Goal: Information Seeking & Learning: Learn about a topic

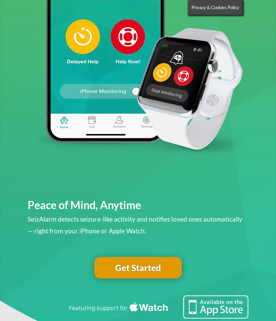
scroll to position [155, 0]
click at [114, 265] on link "Get Started" at bounding box center [138, 268] width 88 height 22
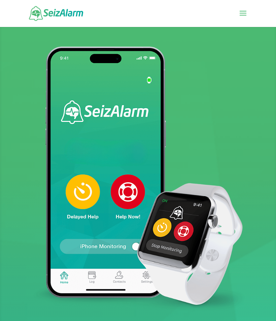
click at [244, 20] on span at bounding box center [243, 17] width 11 height 19
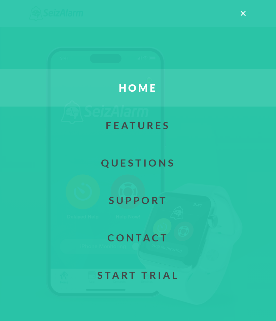
click at [110, 129] on link "Features" at bounding box center [138, 124] width 296 height 37
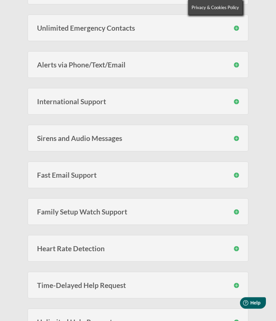
scroll to position [380, 0]
click at [234, 142] on div "Sirens and Audio Messages During an event you can optionally choose to have a s…" at bounding box center [138, 138] width 221 height 27
click at [239, 139] on h3 "Sirens and Audio Messages" at bounding box center [138, 137] width 202 height 7
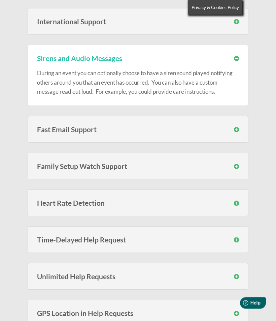
scroll to position [460, 0]
click at [237, 168] on h3 "Family Setup Watch Support" at bounding box center [138, 165] width 202 height 7
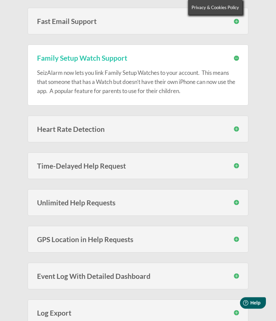
scroll to position [568, 0]
click at [237, 165] on h3 "Time-Delayed Help Request" at bounding box center [138, 165] width 202 height 7
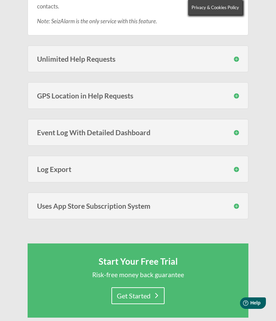
scroll to position [790, 0]
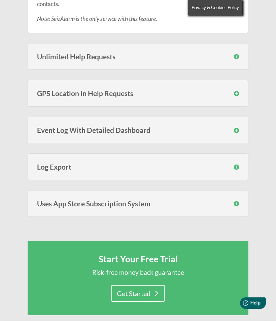
click at [234, 208] on div "Uses App Store Subscription System To make subscribing easy and to make it easy…" at bounding box center [138, 203] width 221 height 27
click at [238, 205] on h3 "Uses App Store Subscription System" at bounding box center [138, 203] width 202 height 7
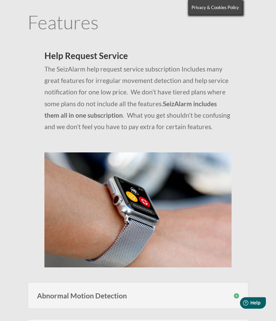
scroll to position [0, 0]
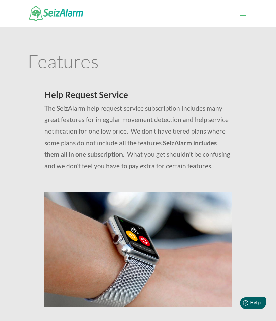
click at [244, 20] on span at bounding box center [243, 17] width 11 height 19
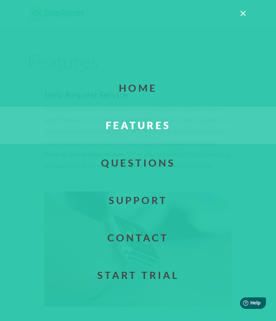
click at [101, 164] on link "Questions" at bounding box center [138, 162] width 296 height 37
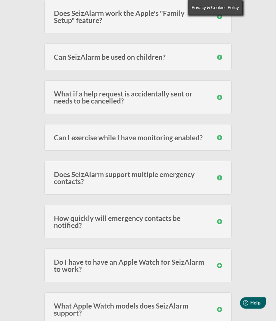
scroll to position [399, 0]
click at [220, 99] on h3 "What if a help request is accidentally sent or needs to be cancelled?" at bounding box center [138, 97] width 168 height 14
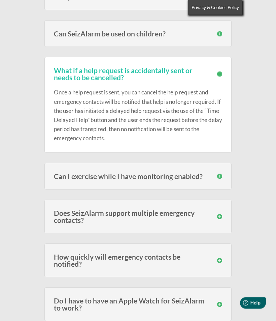
scroll to position [422, 0]
click at [225, 177] on div "Can I exercise while I have monitoring enabled? It depends on the type of exerc…" at bounding box center [137, 176] width 187 height 27
click at [218, 174] on h3 "Can I exercise while I have monitoring enabled?" at bounding box center [138, 175] width 168 height 7
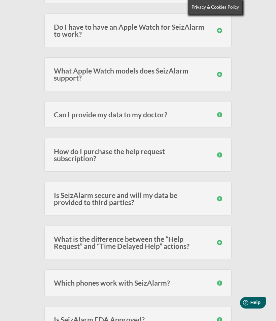
scroll to position [738, 0]
click at [226, 159] on div "How do I purchase the help request subscription? The subscription must be purch…" at bounding box center [137, 155] width 187 height 34
click at [219, 153] on h3 "How do I purchase the help request subscription?" at bounding box center [138, 154] width 168 height 14
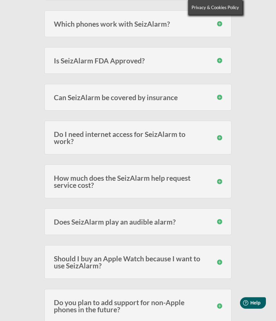
scroll to position [1068, 0]
click at [74, 101] on h3 "Can SeizAlarm be covered by insurance" at bounding box center [138, 97] width 168 height 7
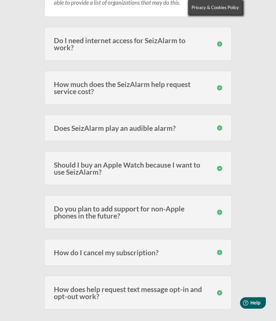
scroll to position [1214, 0]
click at [72, 95] on h3 "How much does the SeizAlarm help request service cost?" at bounding box center [138, 87] width 168 height 14
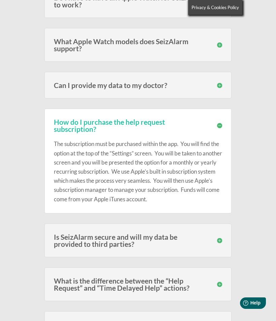
scroll to position [767, 0]
